Goal: Transaction & Acquisition: Book appointment/travel/reservation

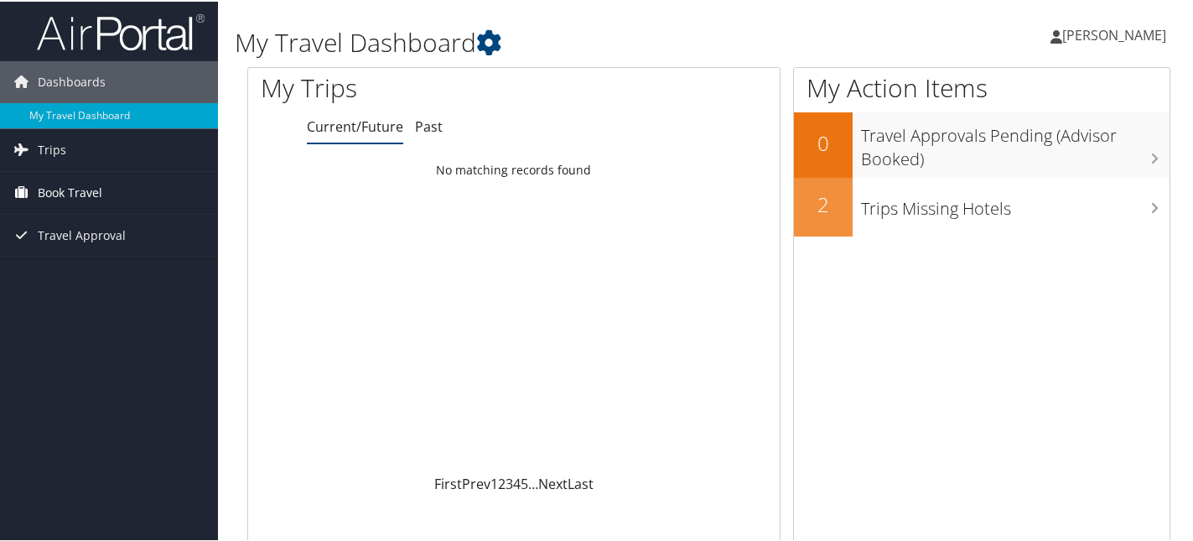
click at [109, 198] on link "Book Travel" at bounding box center [109, 191] width 218 height 42
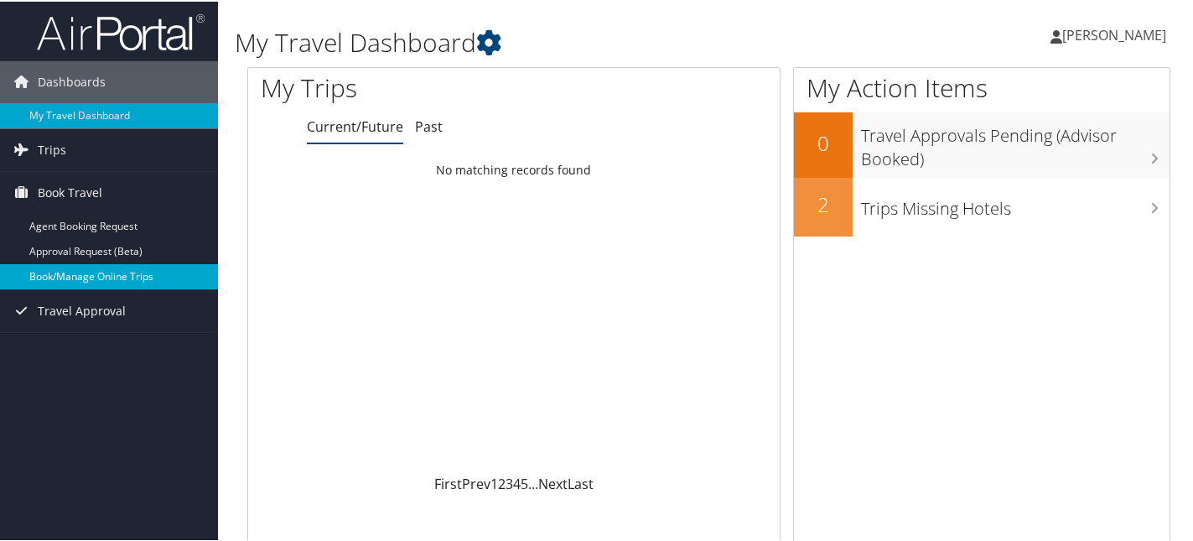
click at [126, 277] on link "Book/Manage Online Trips" at bounding box center [109, 274] width 218 height 25
